Goal: Understand process/instructions: Learn about a topic

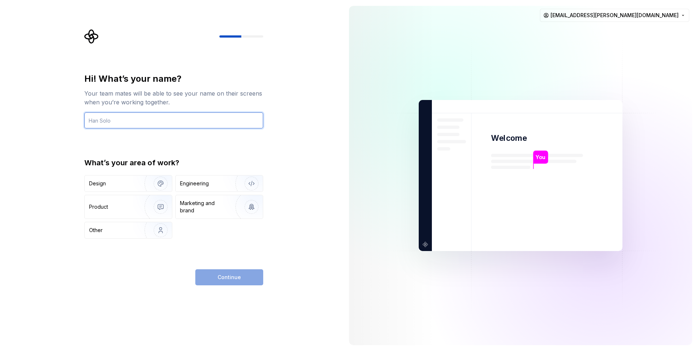
click at [152, 117] on input "text" at bounding box center [173, 120] width 179 height 16
type input "Hsuan [PERSON_NAME]"
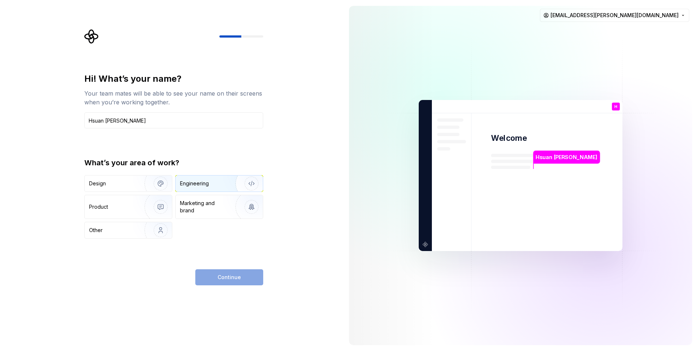
click at [193, 183] on div "Engineering" at bounding box center [194, 183] width 29 height 7
click at [241, 276] on button "Continue" at bounding box center [229, 277] width 68 height 16
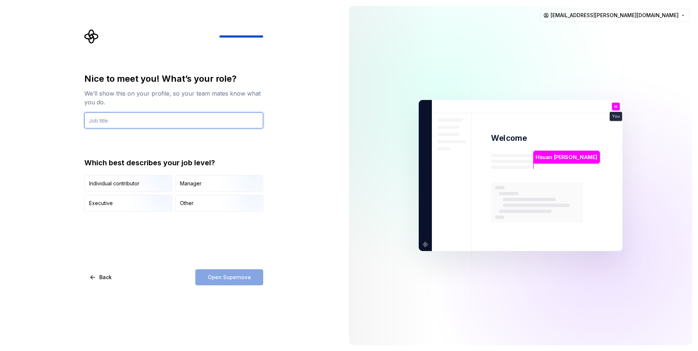
click at [177, 118] on input "text" at bounding box center [173, 120] width 179 height 16
type input "Senior Engineer"
click at [176, 231] on div "Nice to meet you! What’s your role? We’ll show this on your profile, so your te…" at bounding box center [173, 179] width 179 height 212
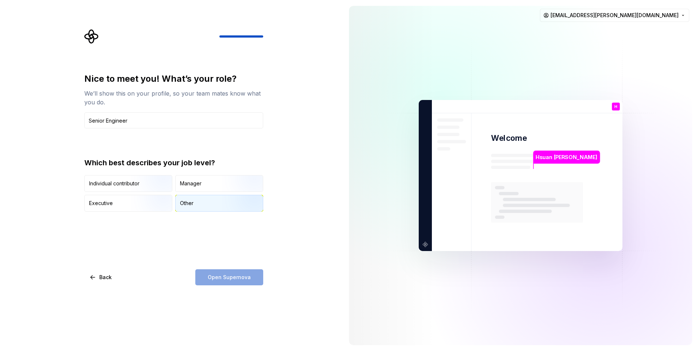
click at [197, 208] on div "Other" at bounding box center [219, 203] width 87 height 16
click at [220, 275] on span "Open Supernova" at bounding box center [229, 277] width 43 height 7
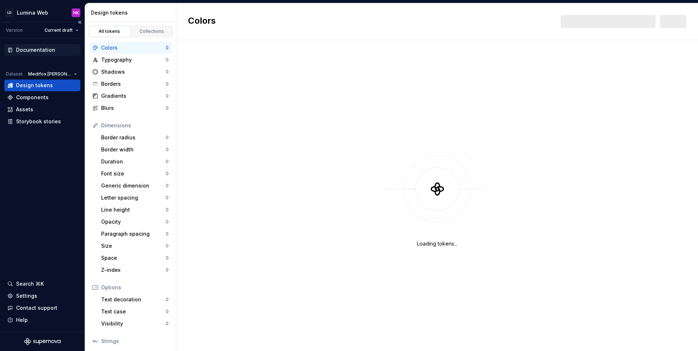
click at [34, 51] on div "Documentation" at bounding box center [35, 49] width 39 height 7
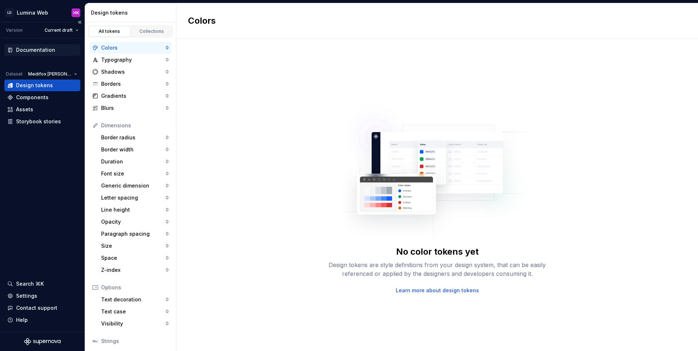
click at [34, 51] on div "Documentation" at bounding box center [35, 49] width 39 height 7
click at [40, 14] on html "LD Lumina Web HK Version Current draft Documentation Dataset Medifox [PERSON_NA…" at bounding box center [349, 175] width 698 height 351
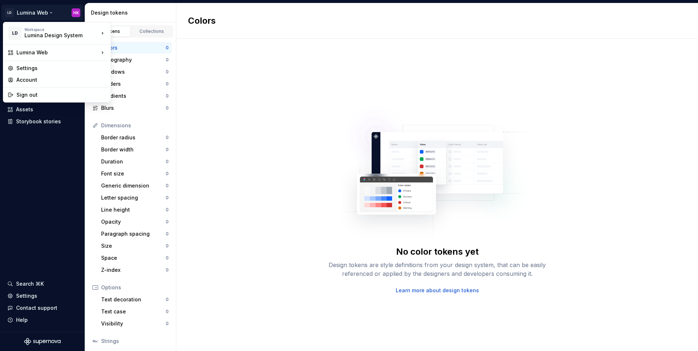
click at [36, 12] on html "LD Lumina Web HK Version Current draft Documentation Dataset Medifox [PERSON_NA…" at bounding box center [349, 175] width 698 height 351
